Goal: Task Accomplishment & Management: Use online tool/utility

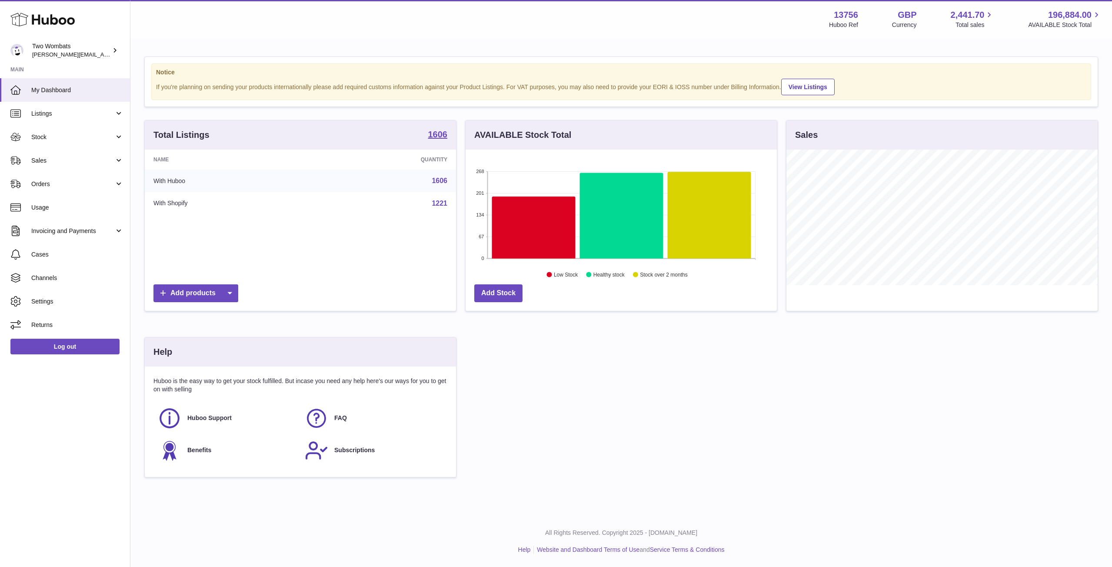
scroll to position [136, 311]
click at [113, 136] on span "Stock" at bounding box center [72, 137] width 83 height 8
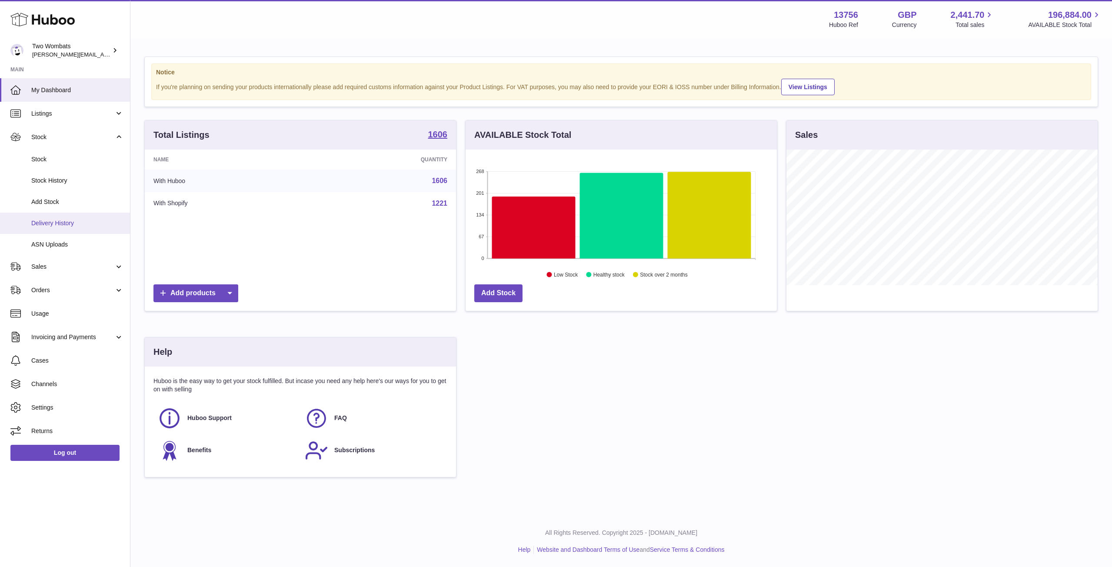
click at [88, 220] on span "Delivery History" at bounding box center [77, 223] width 92 height 8
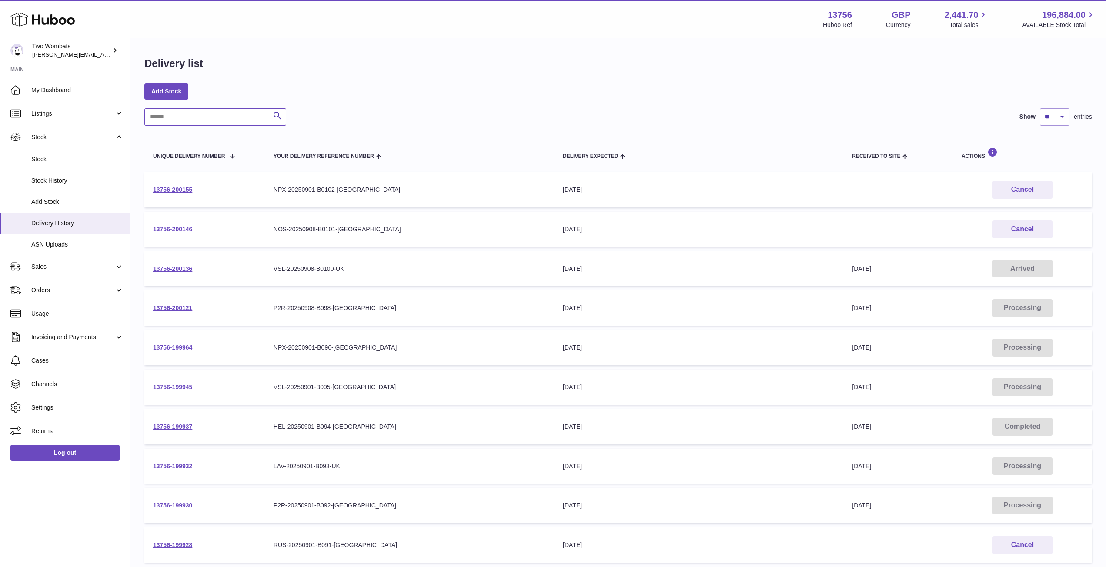
click at [218, 113] on input "text" at bounding box center [215, 116] width 142 height 17
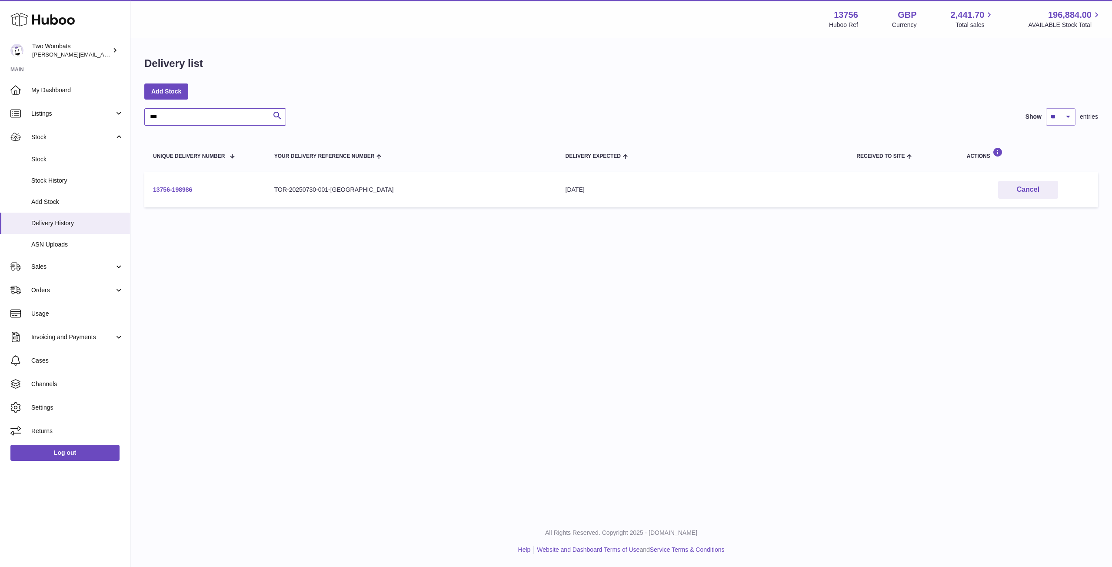
type input "***"
click at [177, 189] on link "13756-198986" at bounding box center [172, 189] width 39 height 7
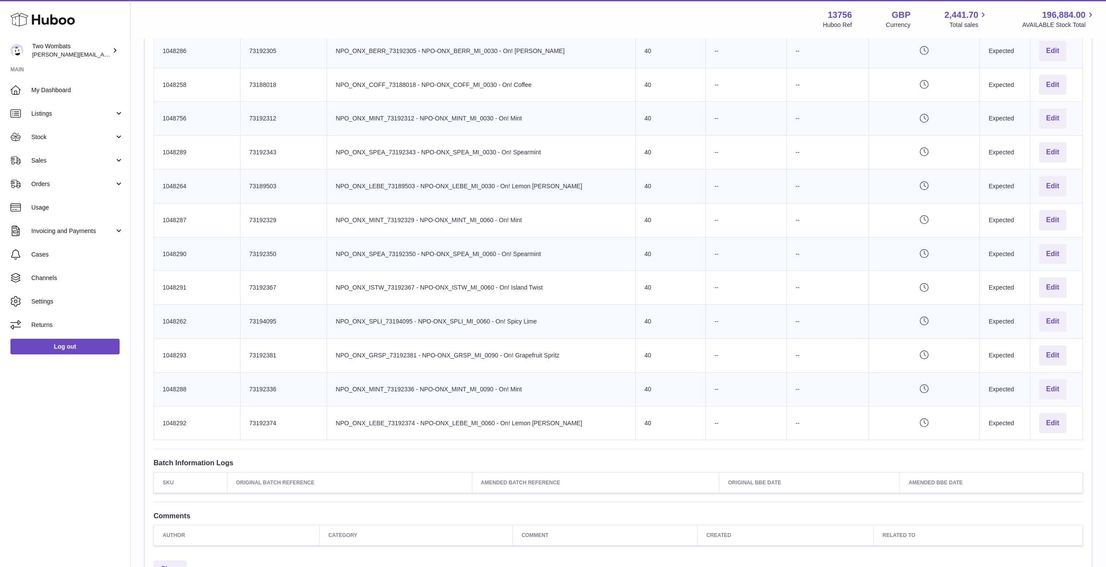
scroll to position [412, 0]
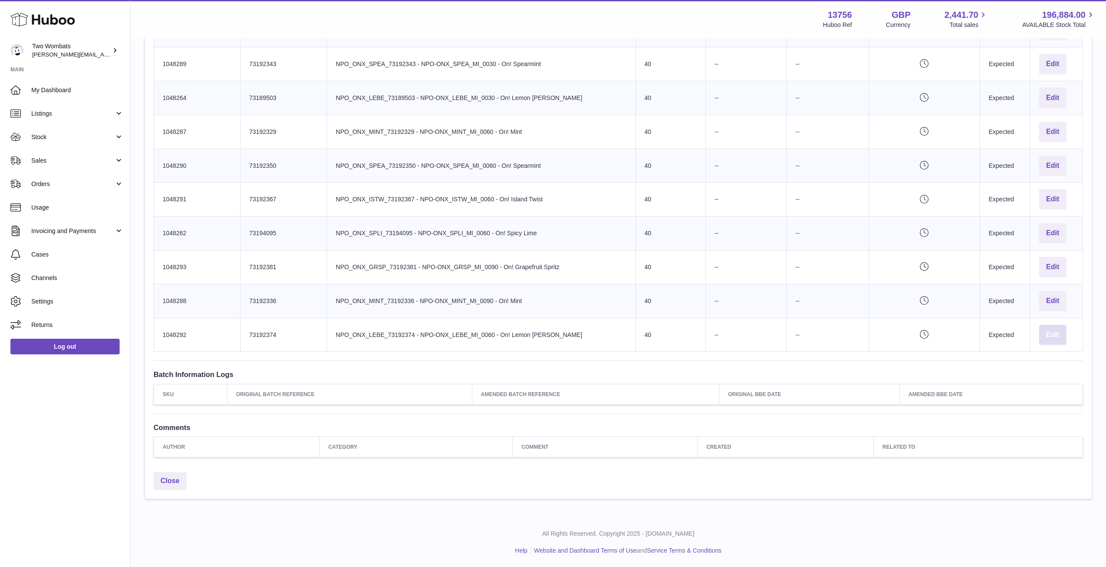
drag, startPoint x: 162, startPoint y: 186, endPoint x: 1064, endPoint y: 342, distance: 914.9
click at [1064, 342] on tbody "Huboo SKU Number 1048286 Client Identifier 73192305 Product title NPO_ONX_BERR_…" at bounding box center [618, 149] width 929 height 406
copy tbody "1048286 Client Identifier 73192305 Product title NPO_ONX_BERR_73192305 - NPO-ON…"
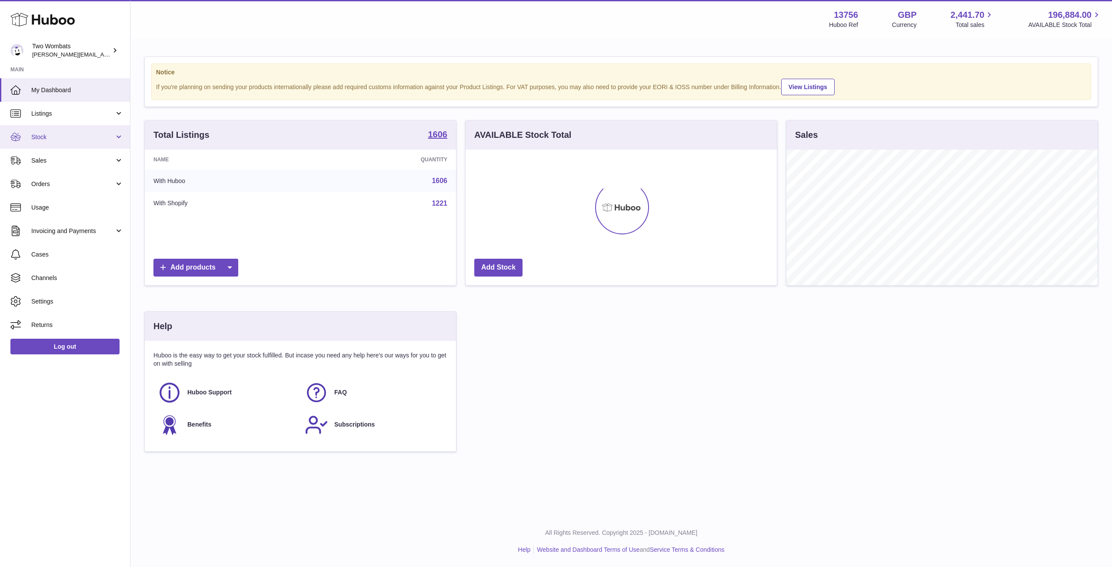
scroll to position [136, 311]
click at [113, 139] on span "Stock" at bounding box center [72, 137] width 83 height 8
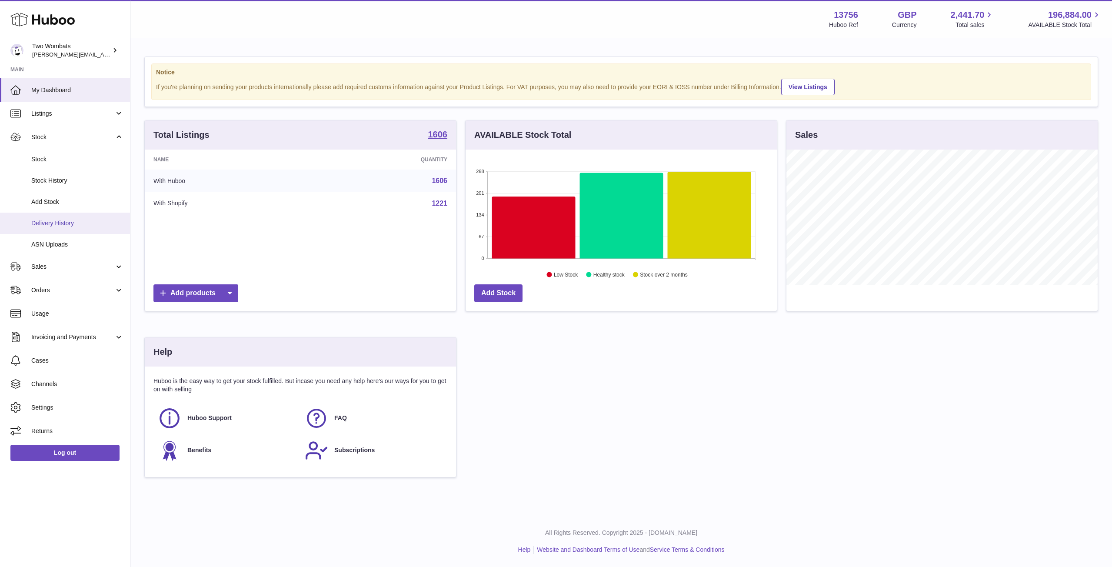
click at [82, 224] on span "Delivery History" at bounding box center [77, 223] width 92 height 8
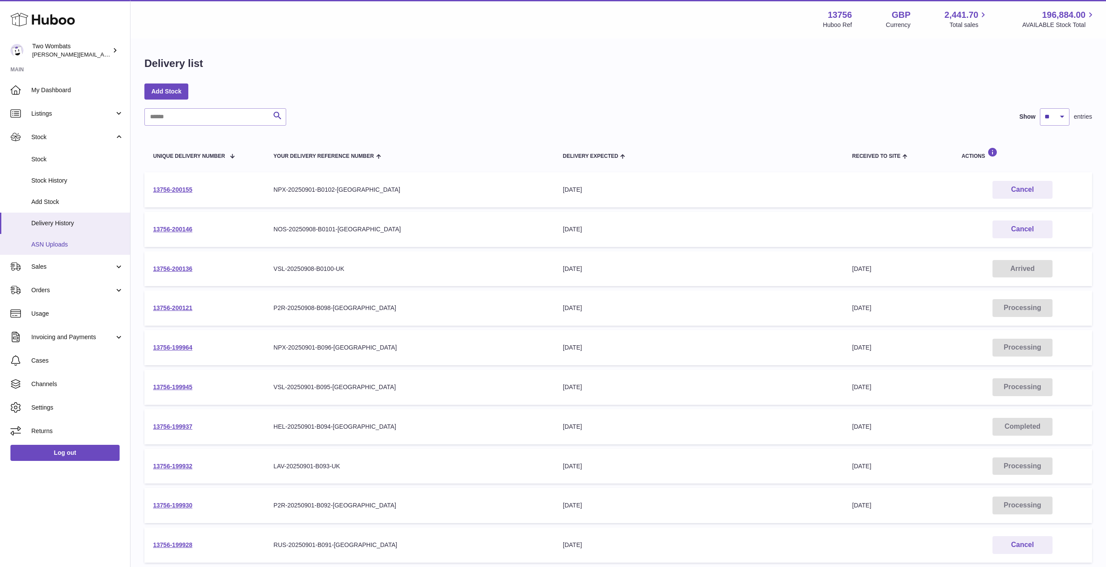
click at [78, 238] on link "ASN Uploads" at bounding box center [65, 244] width 130 height 21
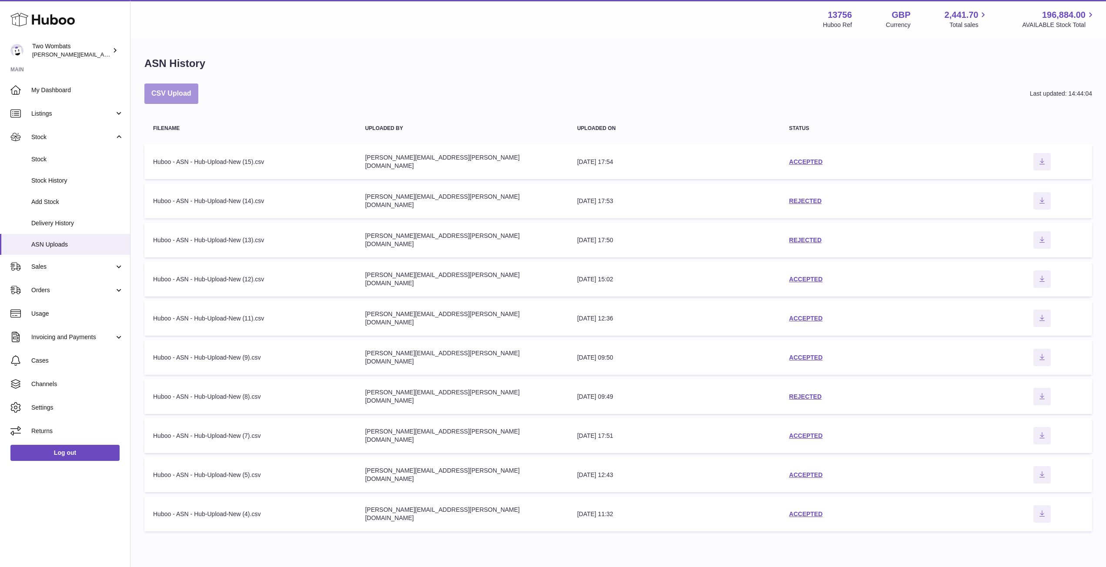
click at [177, 91] on button "CSV Upload" at bounding box center [171, 93] width 54 height 20
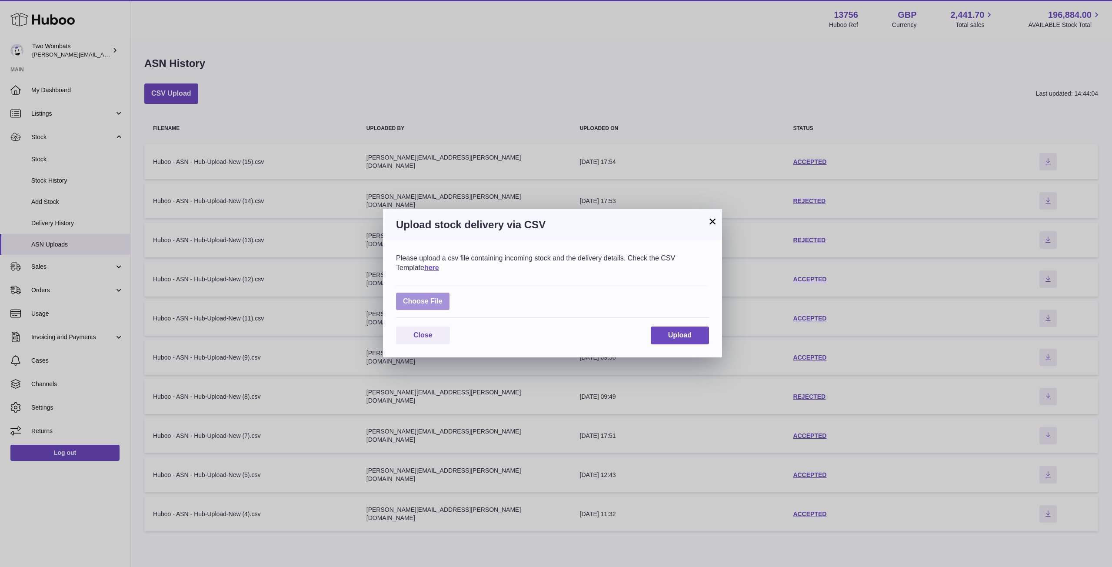
click at [441, 307] on label at bounding box center [422, 302] width 53 height 18
click at [443, 297] on input "file" at bounding box center [443, 297] width 0 height 0
type input "**********"
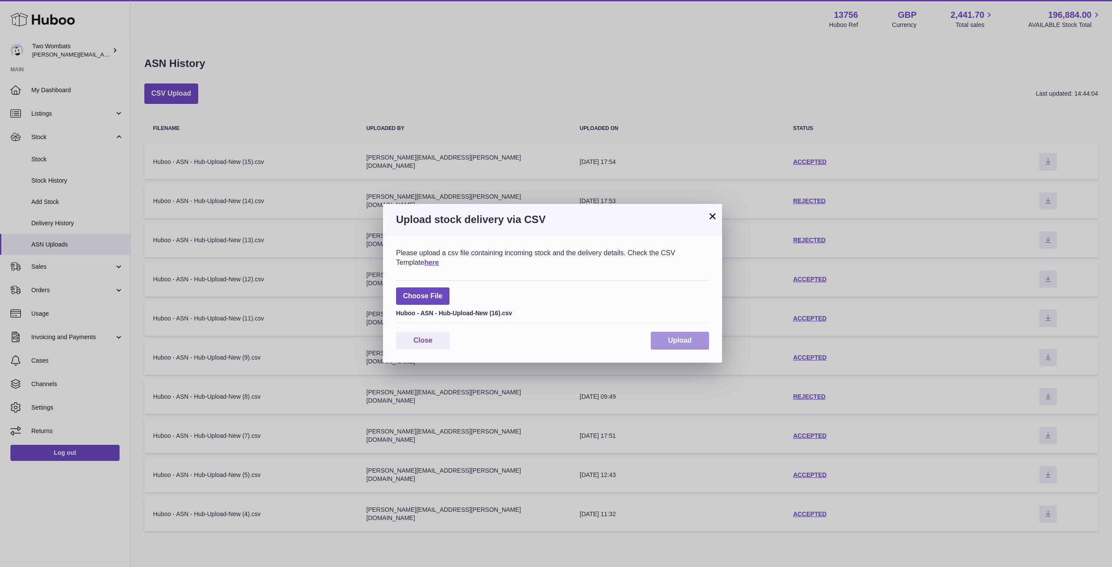
click at [681, 338] on span "Upload" at bounding box center [679, 340] width 23 height 7
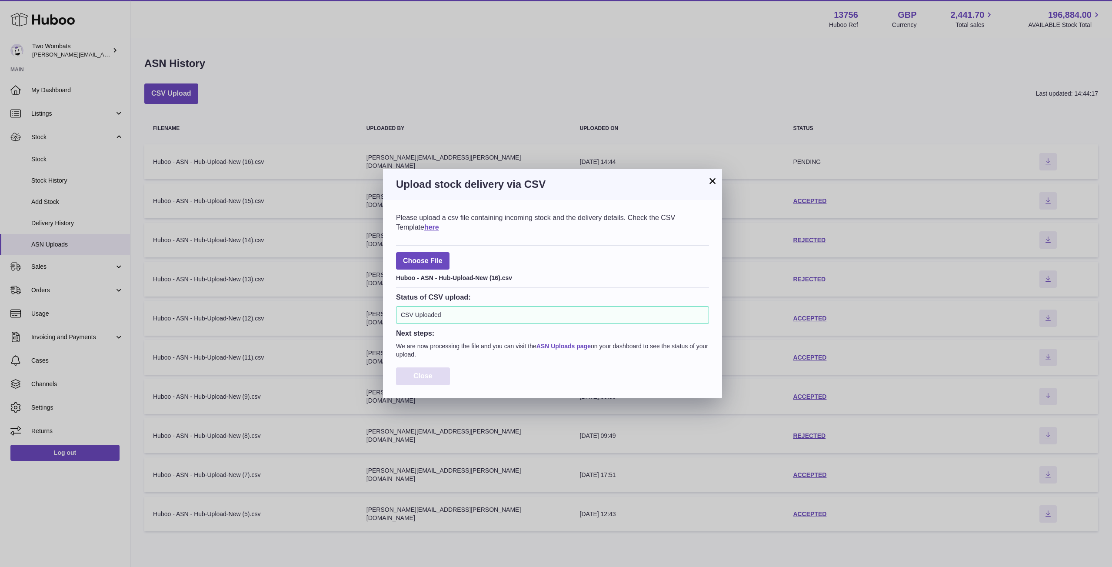
click at [433, 380] on button "Close" at bounding box center [423, 376] width 54 height 18
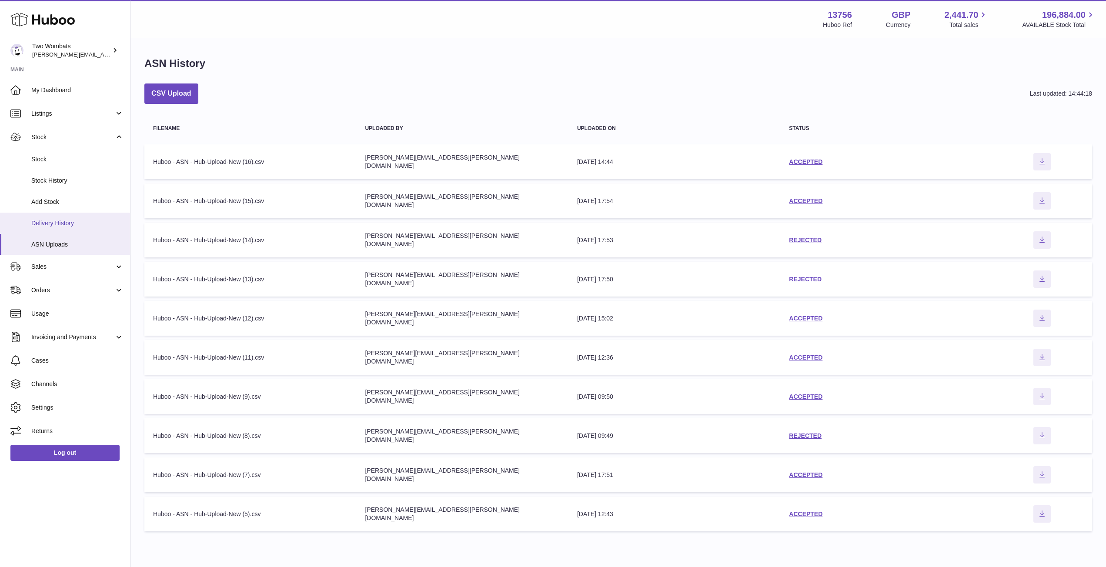
click at [80, 221] on span "Delivery History" at bounding box center [77, 223] width 92 height 8
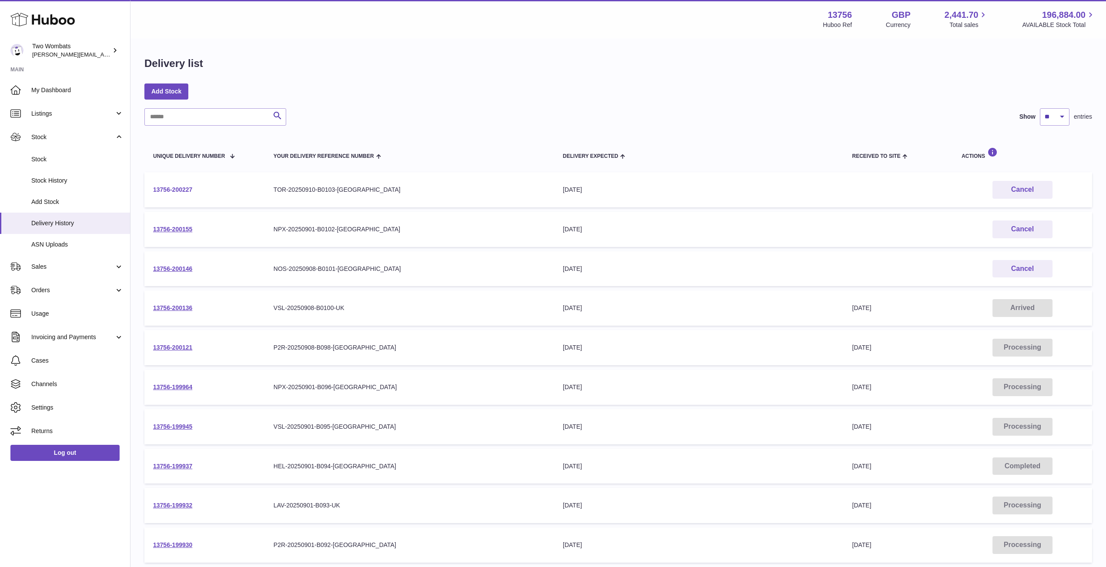
click at [188, 188] on link "13756-200227" at bounding box center [172, 189] width 39 height 7
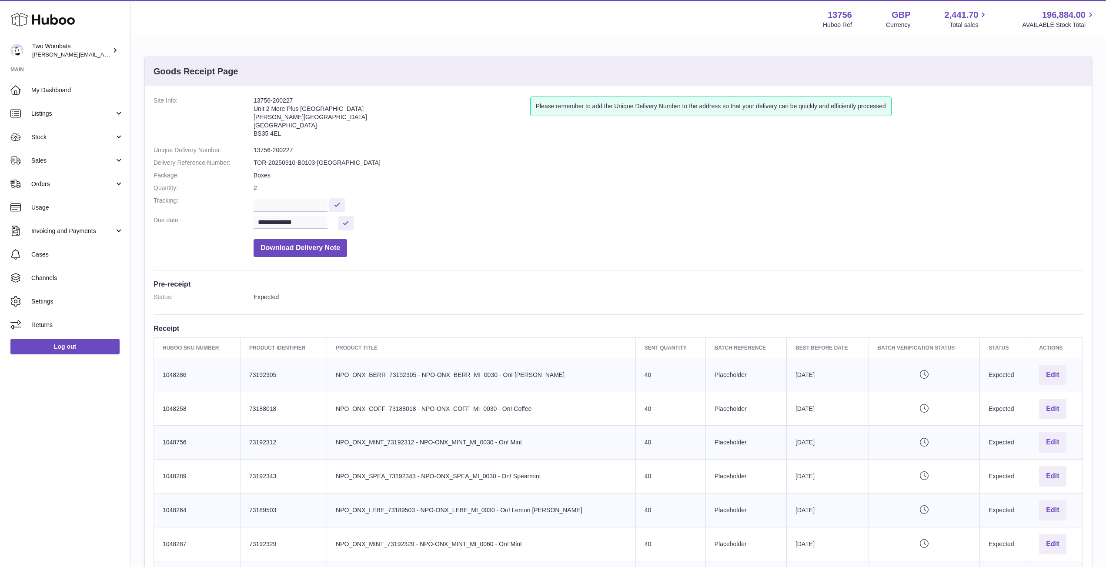
drag, startPoint x: 282, startPoint y: 134, endPoint x: 253, endPoint y: 102, distance: 43.4
click at [253, 102] on dl "**********" at bounding box center [617, 179] width 929 height 165
copy dl "13756-200227 Unit 2 [GEOGRAPHIC_DATA][STREET_ADDRESS][PERSON_NAME]"
